Goal: Find specific page/section: Find specific page/section

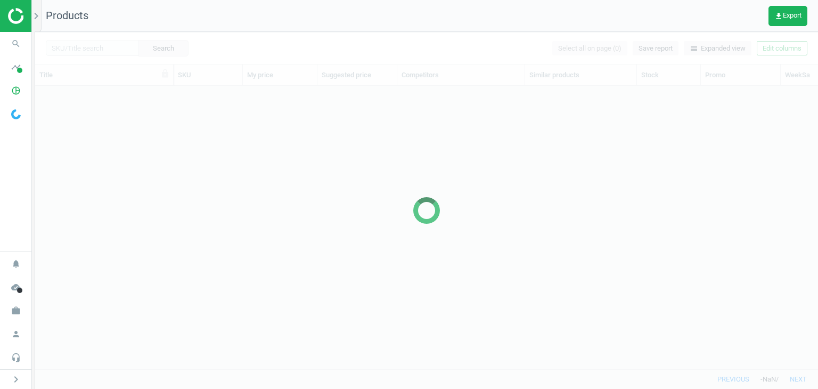
scroll to position [9, 9]
click at [14, 306] on icon "work" at bounding box center [16, 311] width 20 height 20
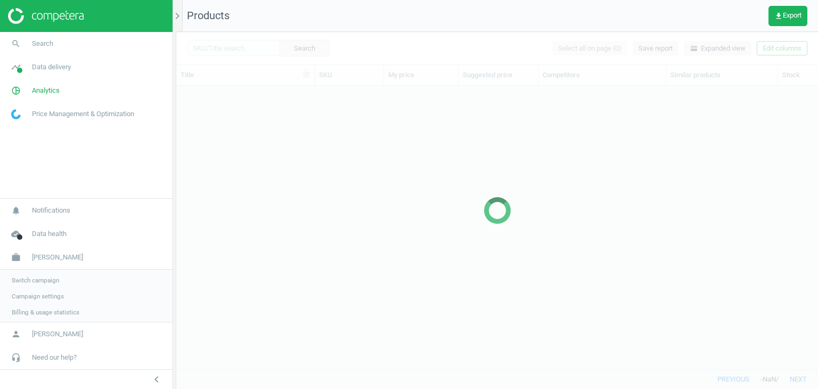
scroll to position [267, 634]
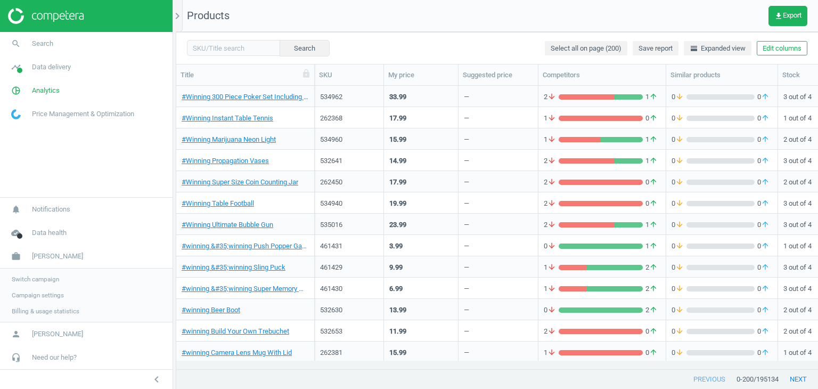
click at [50, 293] on span "Campaign settings" at bounding box center [38, 295] width 52 height 9
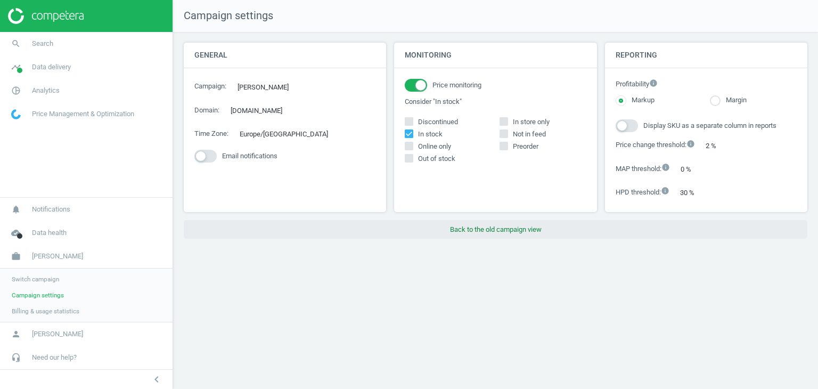
click at [464, 237] on button "Back to the old campaign view" at bounding box center [496, 229] width 624 height 19
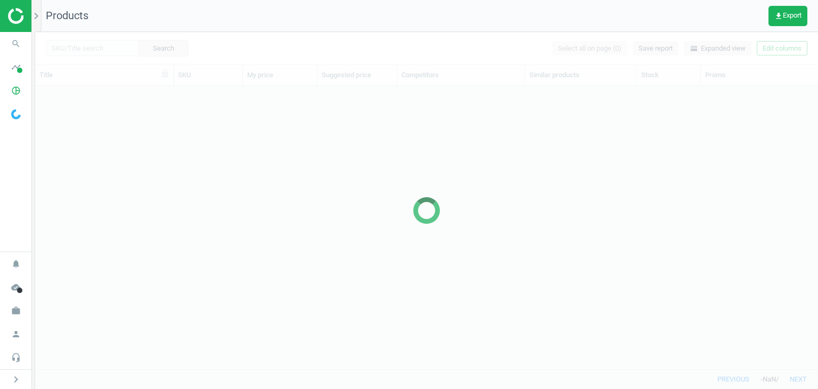
scroll to position [9, 9]
click at [19, 307] on icon "work" at bounding box center [16, 311] width 20 height 20
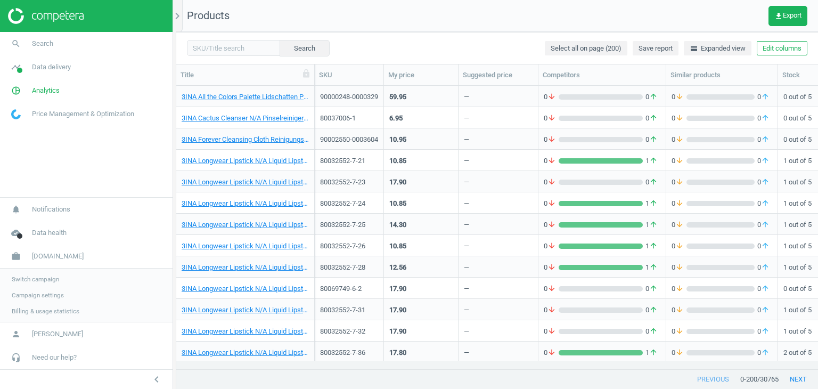
click at [63, 295] on link "Campaign settings" at bounding box center [86, 295] width 173 height 16
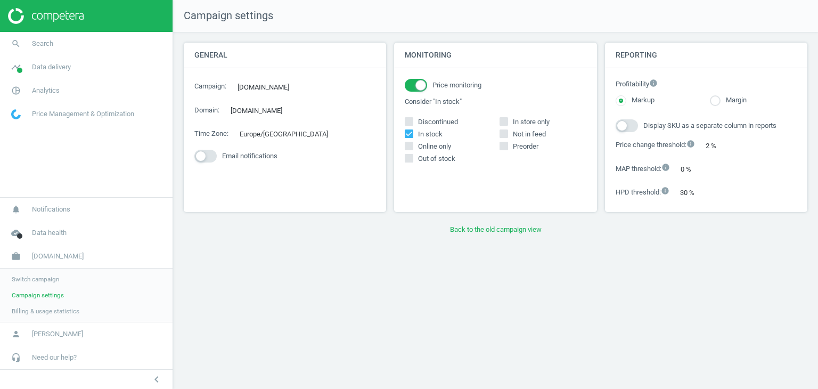
click at [460, 217] on div "Monitoring Price monitoring Consider "In stock" Discontinued In stock In store …" at bounding box center [496, 131] width 210 height 177
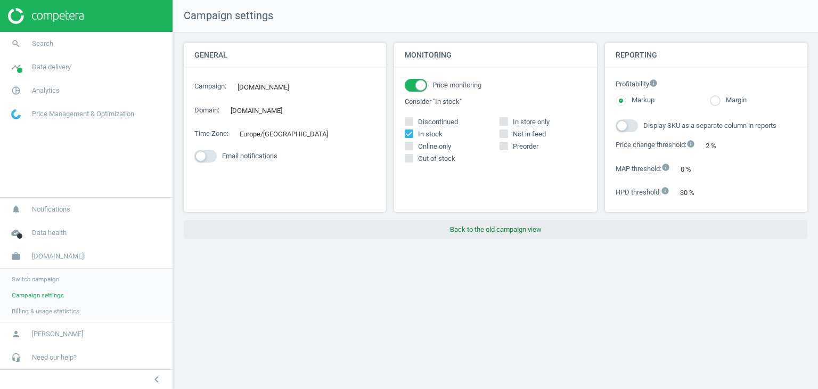
click at [467, 228] on button "Back to the old campaign view" at bounding box center [496, 229] width 624 height 19
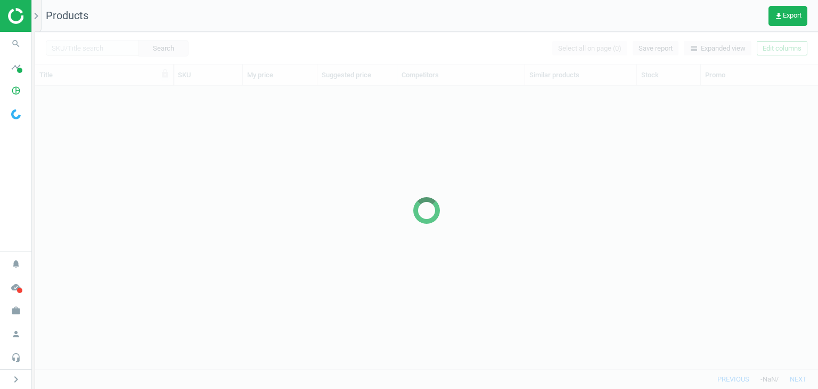
scroll to position [267, 775]
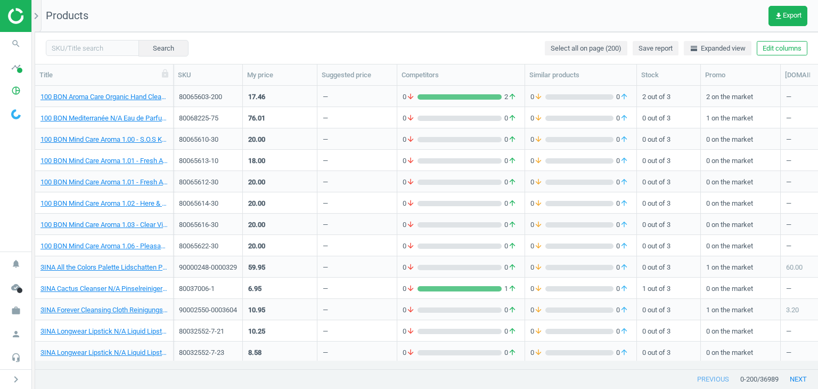
click at [32, 310] on div "chevron_right" at bounding box center [33, 194] width 3 height 389
click at [23, 305] on icon "work" at bounding box center [16, 311] width 20 height 20
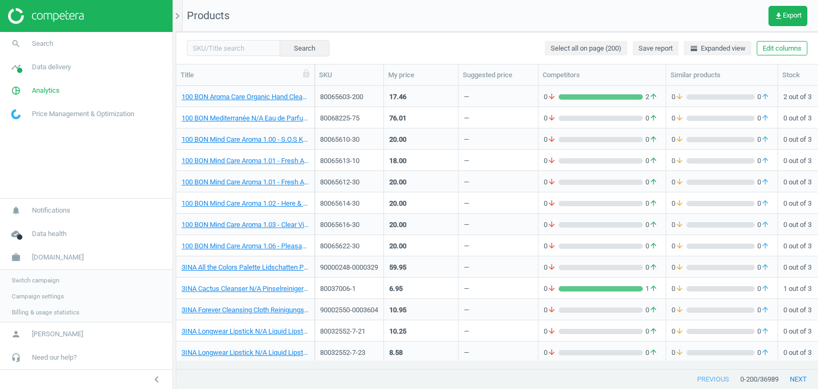
scroll to position [267, 634]
click at [40, 300] on link "Campaign settings" at bounding box center [86, 295] width 173 height 16
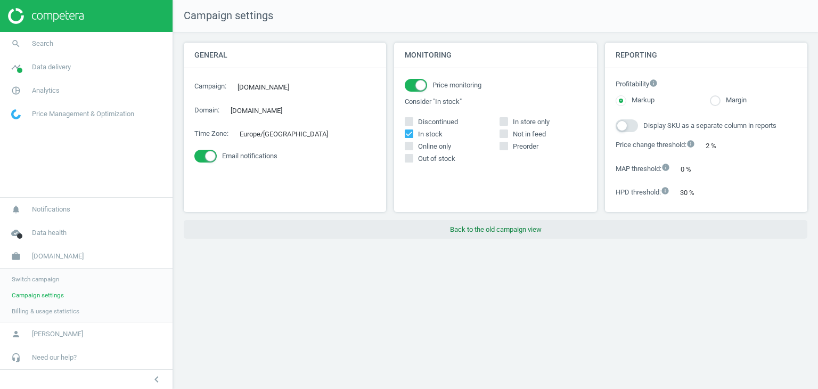
click at [469, 224] on button "Back to the old campaign view" at bounding box center [496, 229] width 624 height 19
